Goal: Understand process/instructions

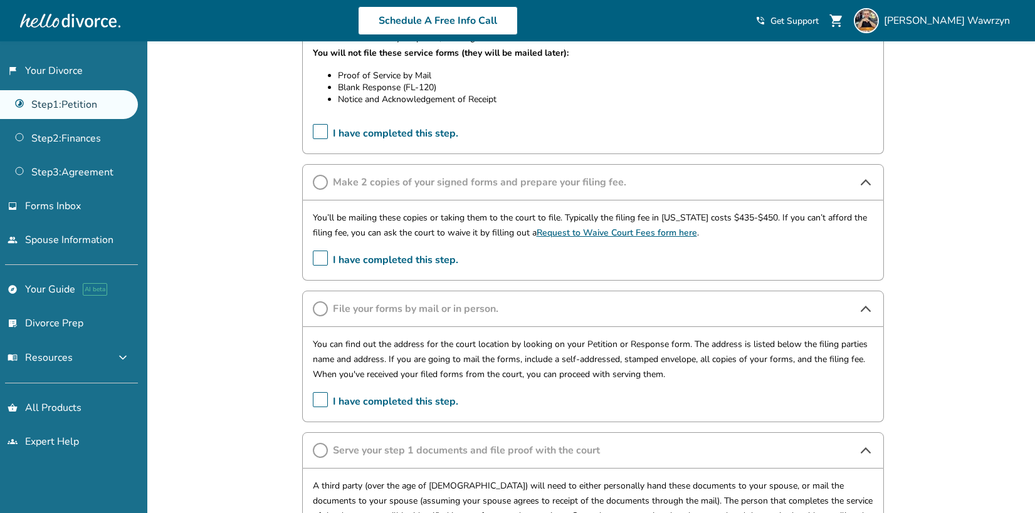
scroll to position [239, 0]
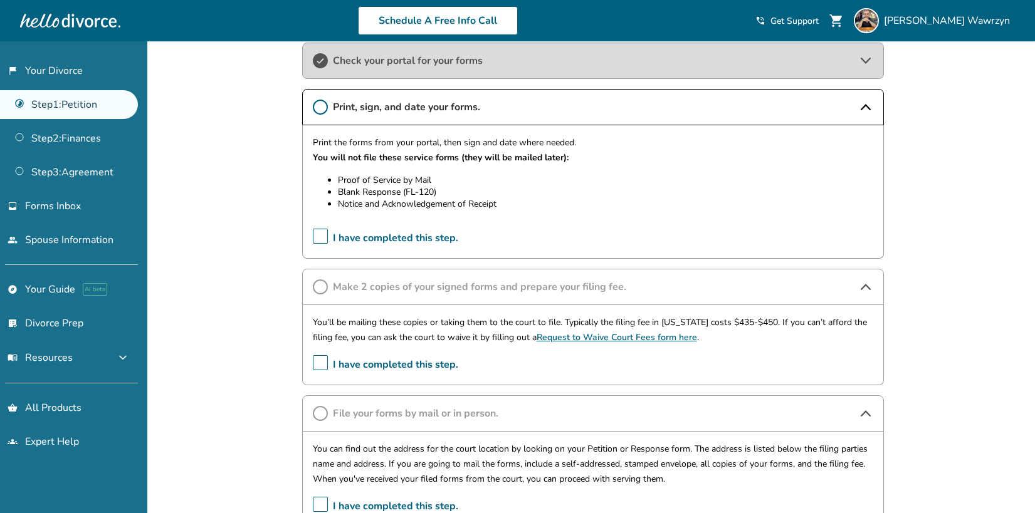
click at [501, 288] on span "Make 2 copies of your signed forms and prepare your filing fee." at bounding box center [593, 287] width 520 height 14
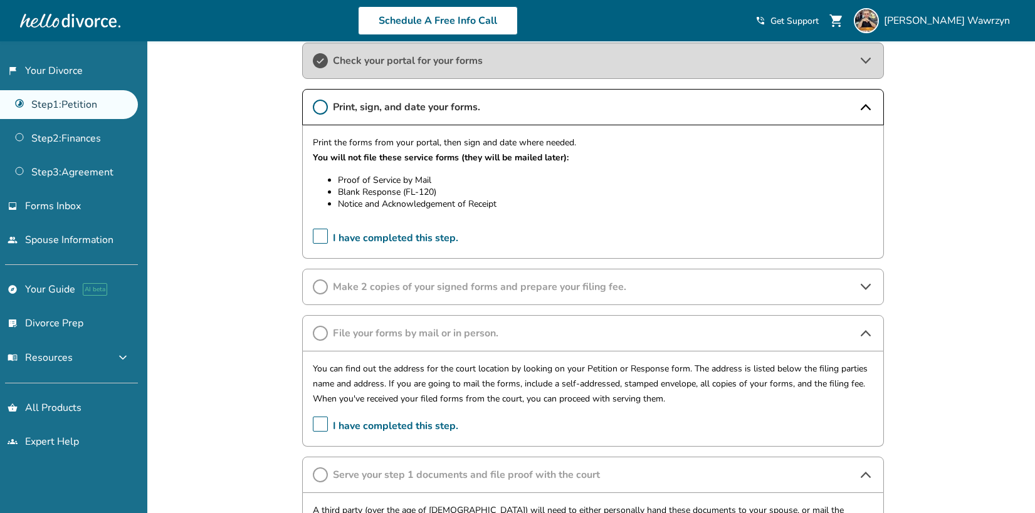
click at [501, 288] on span "Make 2 copies of your signed forms and prepare your filing fee." at bounding box center [593, 287] width 520 height 14
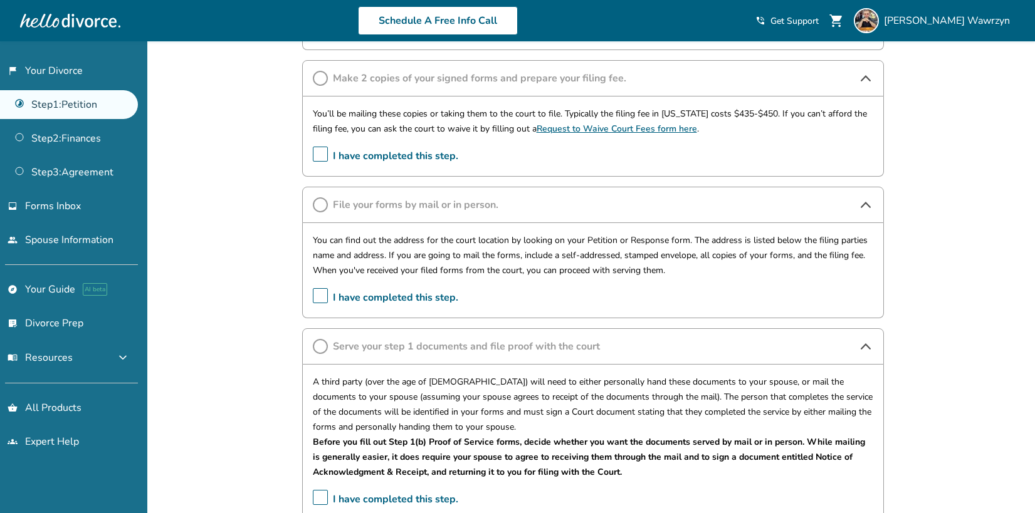
scroll to position [134, 0]
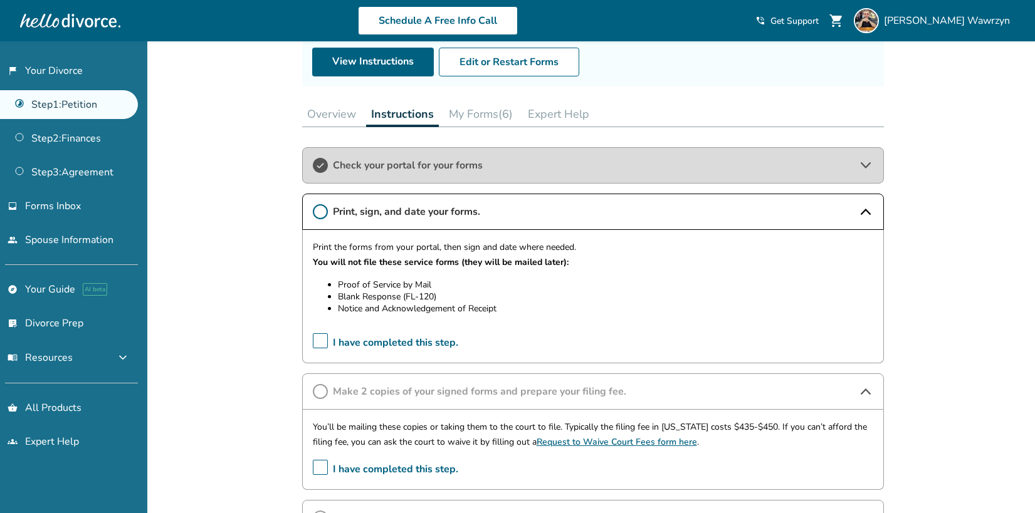
click at [454, 171] on span "Check your portal for your forms" at bounding box center [593, 166] width 520 height 14
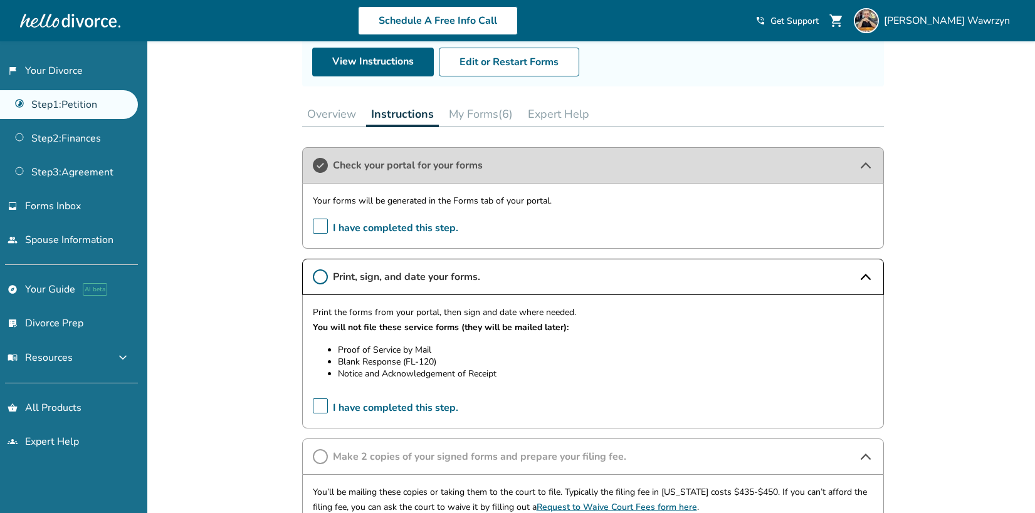
click at [453, 172] on div "Check your portal for your forms" at bounding box center [593, 165] width 582 height 36
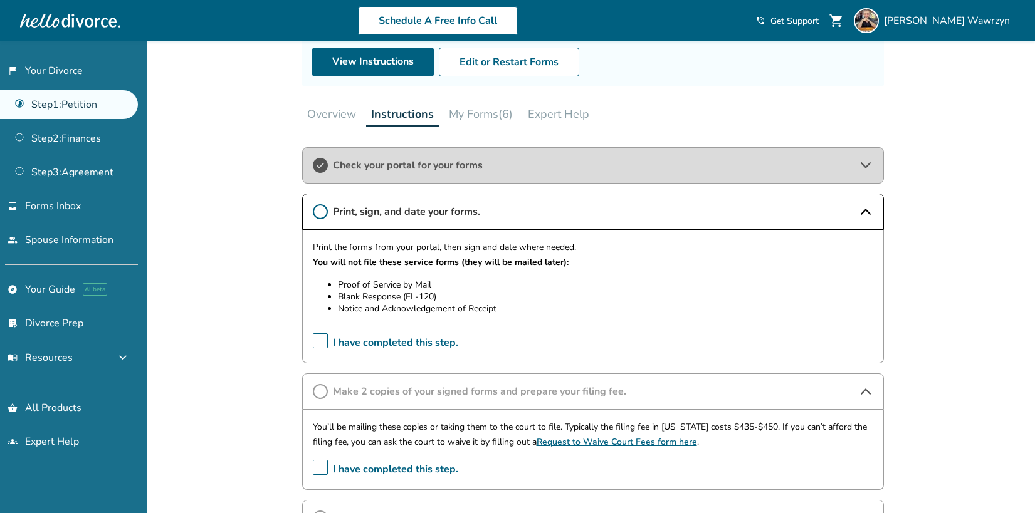
click at [503, 112] on button "My Forms (6)" at bounding box center [481, 114] width 74 height 25
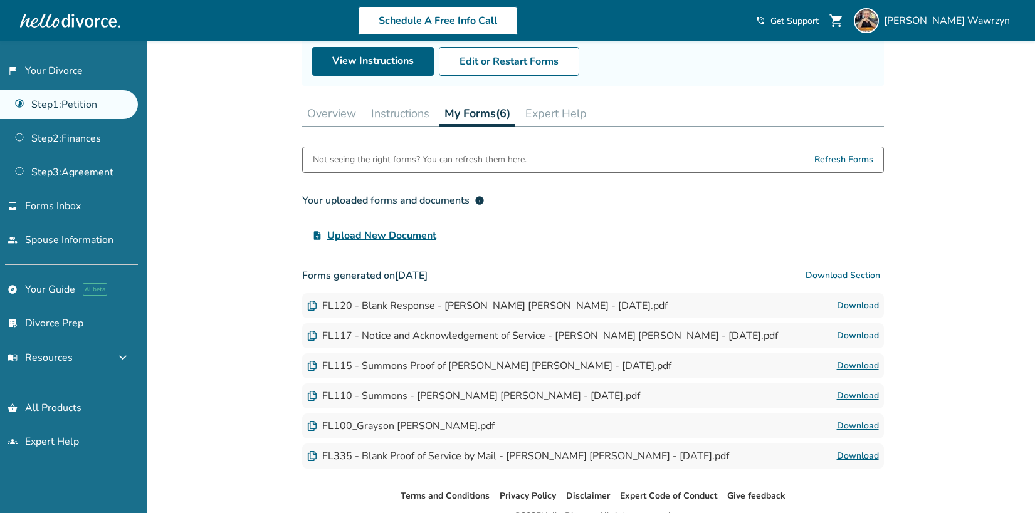
scroll to position [93, 0]
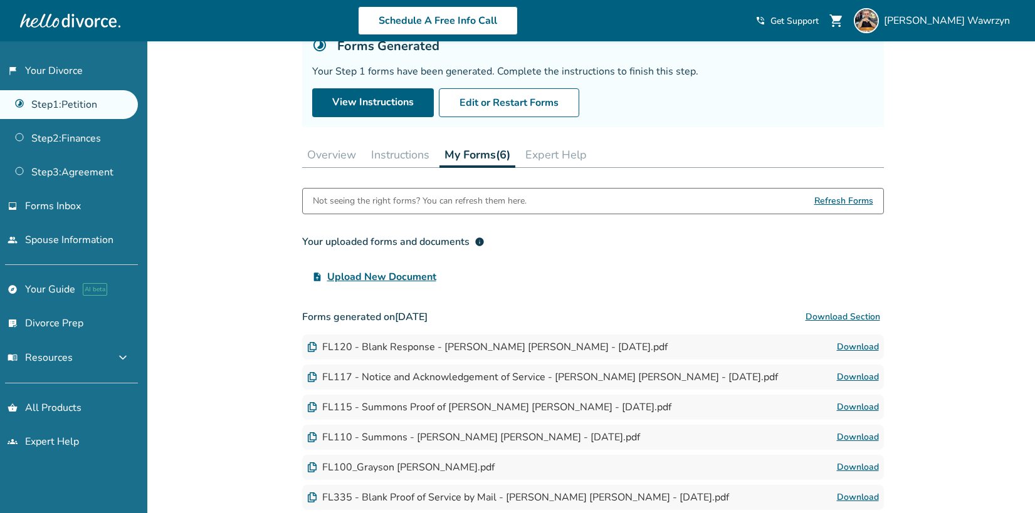
click at [399, 154] on button "Instructions" at bounding box center [400, 154] width 68 height 25
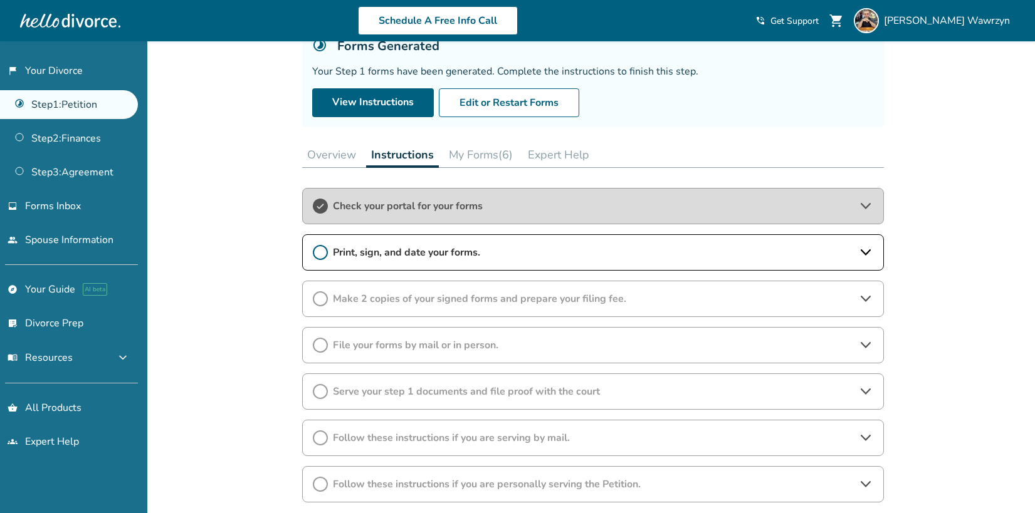
click at [444, 258] on span "Print, sign, and date your forms." at bounding box center [593, 253] width 520 height 14
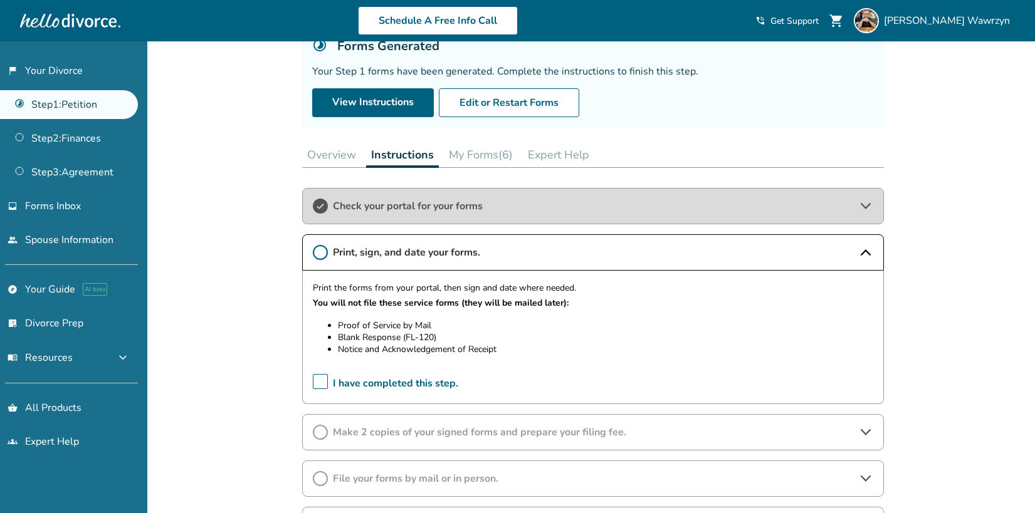
click at [498, 438] on span "Make 2 copies of your signed forms and prepare your filing fee." at bounding box center [593, 433] width 520 height 14
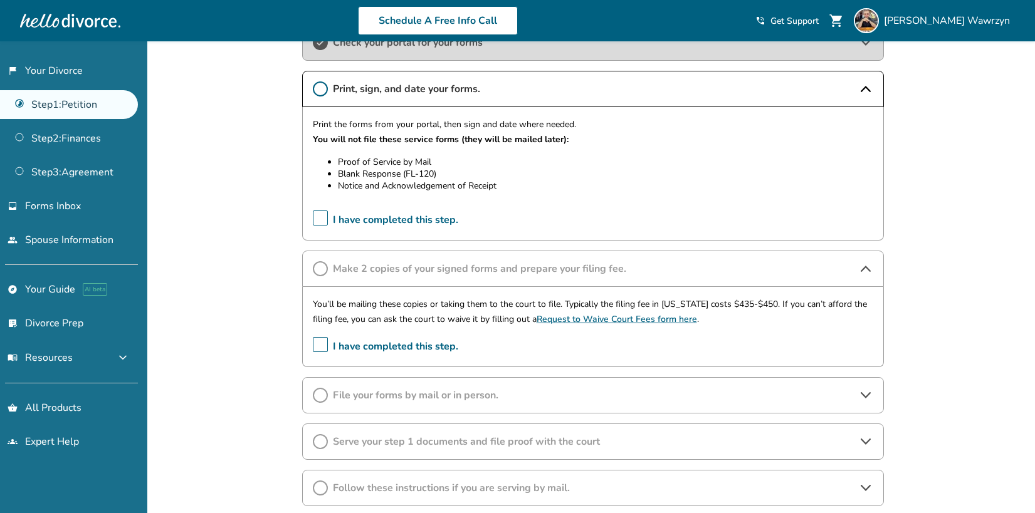
scroll to position [303, 0]
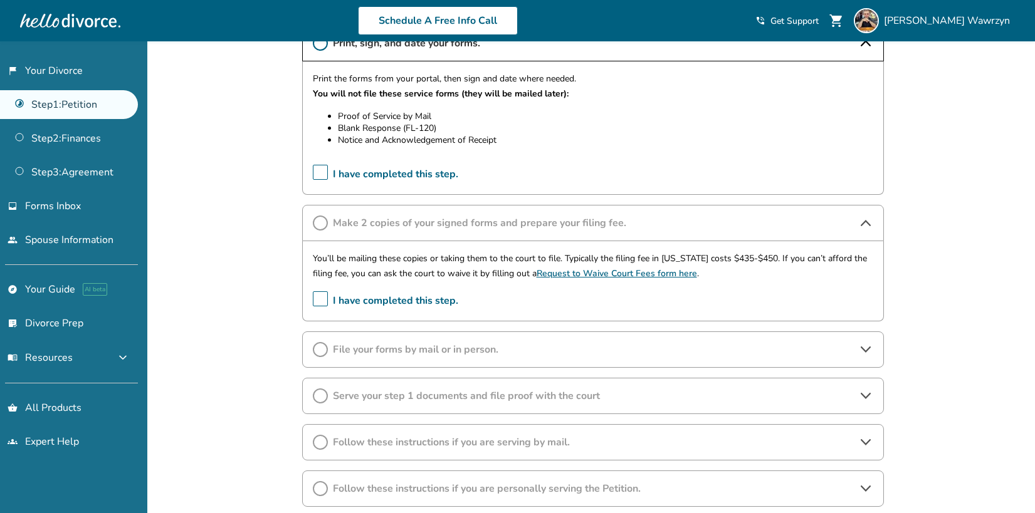
click at [465, 352] on span "File your forms by mail or in person." at bounding box center [593, 350] width 520 height 14
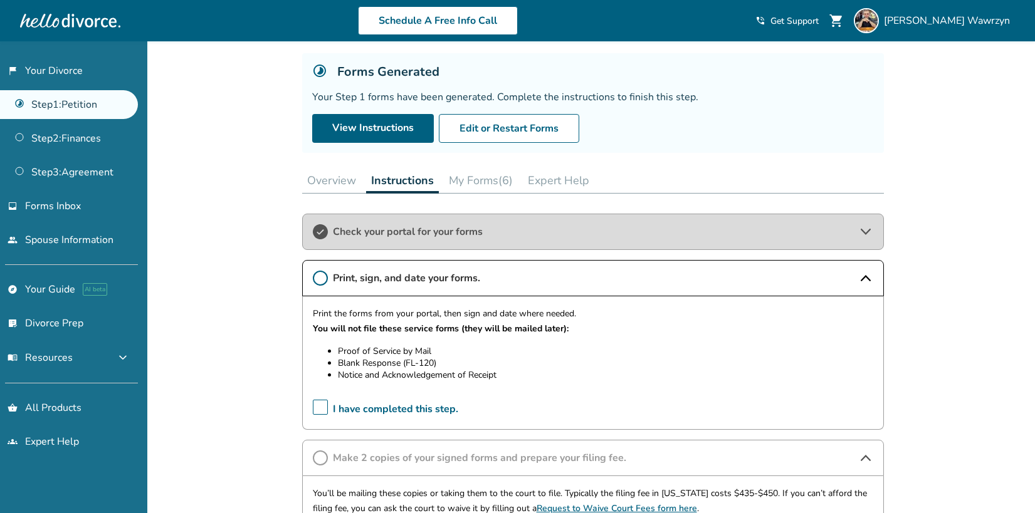
scroll to position [0, 0]
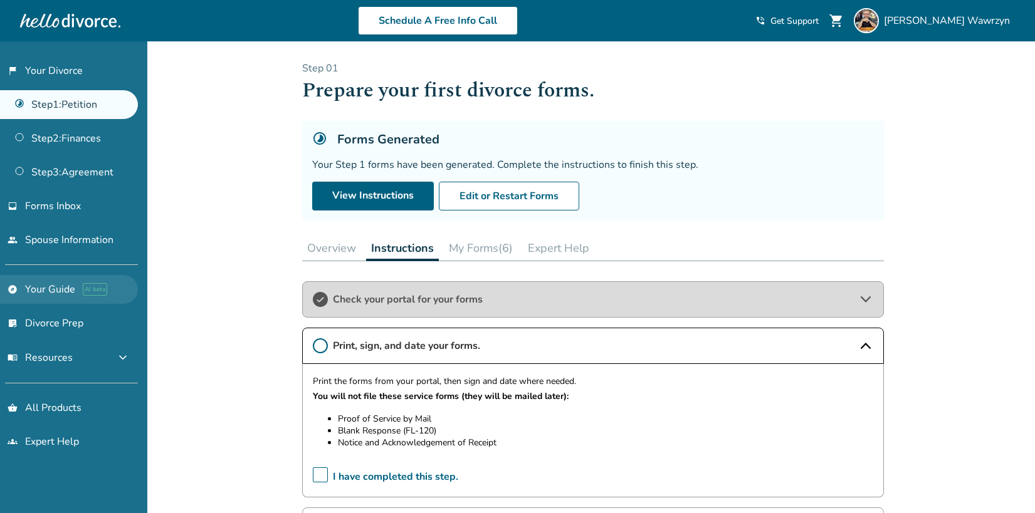
click at [57, 288] on link "explore Your Guide AI beta" at bounding box center [69, 289] width 138 height 29
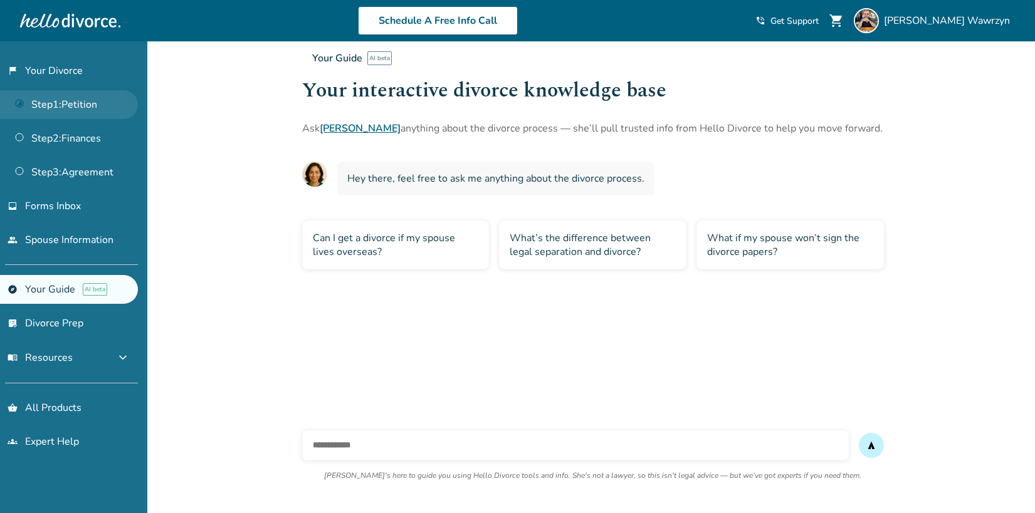
click at [67, 111] on link "Step 1 : Petition" at bounding box center [69, 104] width 138 height 29
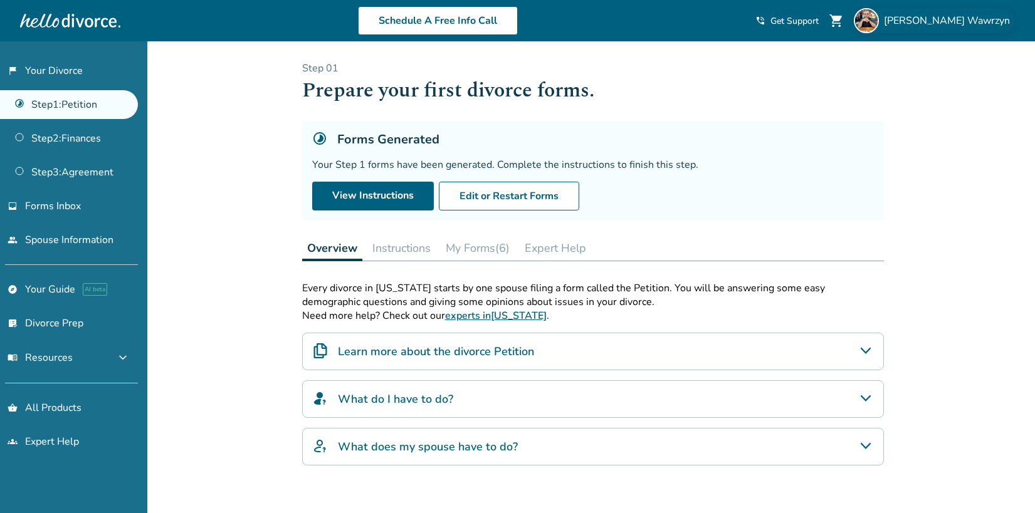
click at [950, 16] on span "Grayson Wawrzyn" at bounding box center [949, 21] width 131 height 14
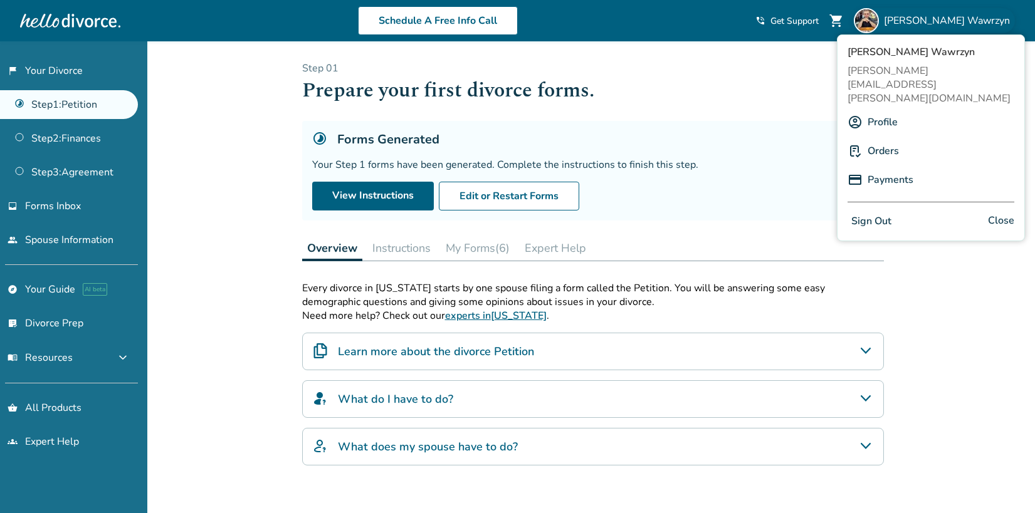
click at [885, 139] on link "Orders" at bounding box center [883, 151] width 31 height 24
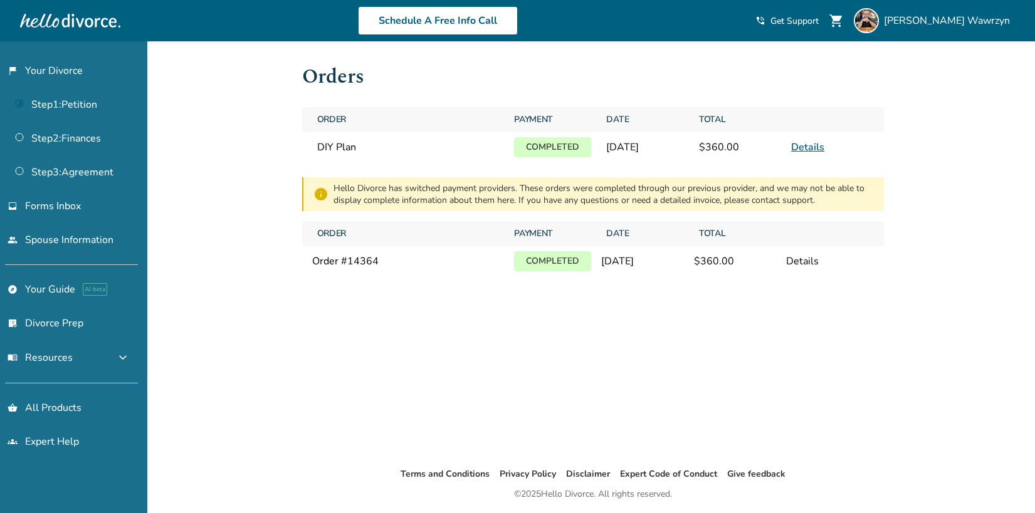
click at [800, 149] on link "Details" at bounding box center [807, 147] width 33 height 14
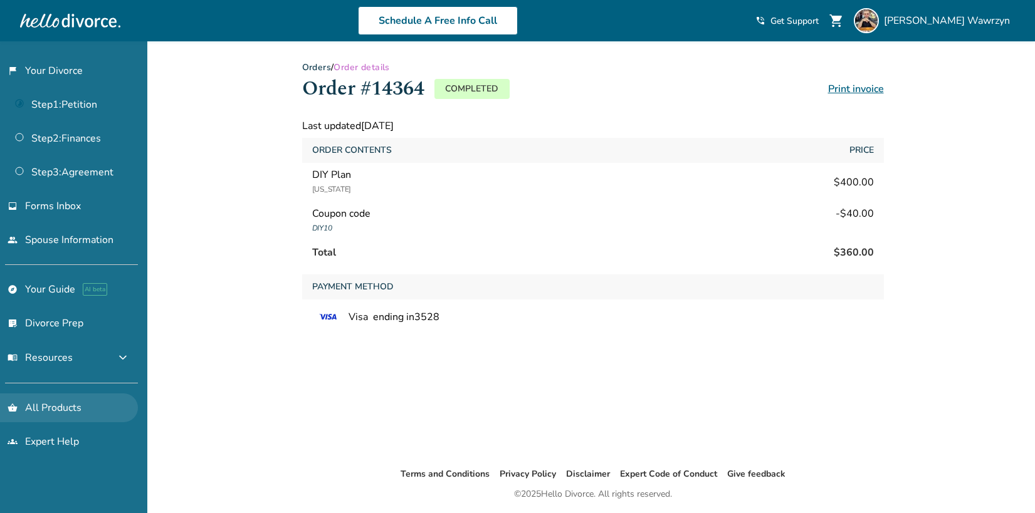
click at [68, 409] on link "shopping_basket All Products" at bounding box center [69, 408] width 138 height 29
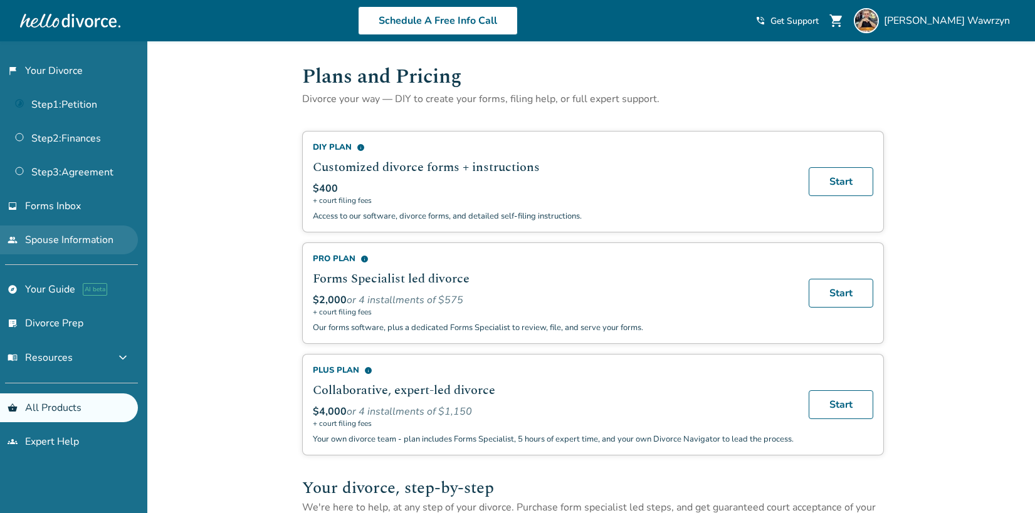
click at [51, 243] on link "people Spouse Information" at bounding box center [69, 240] width 138 height 29
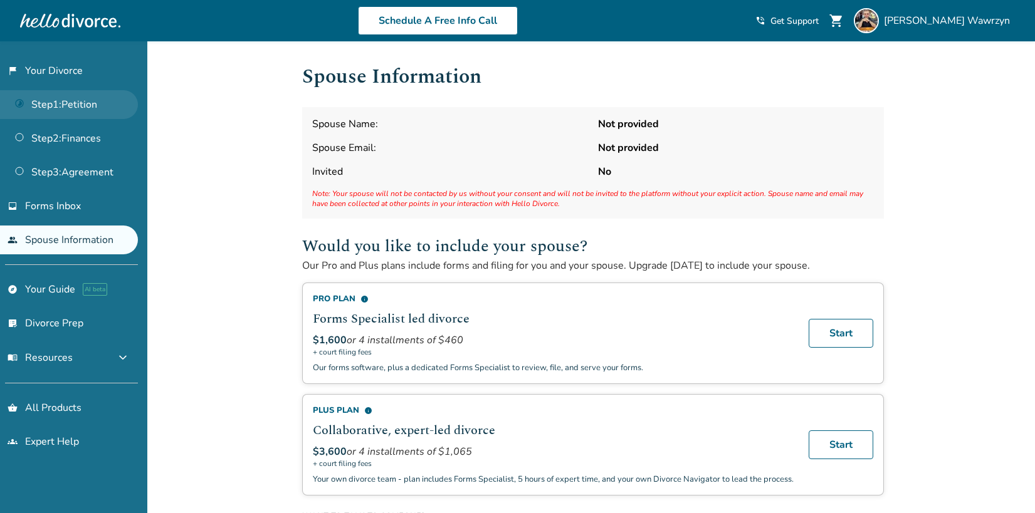
click at [55, 113] on link "Step 1 : Petition" at bounding box center [69, 104] width 138 height 29
